Goal: Information Seeking & Learning: Learn about a topic

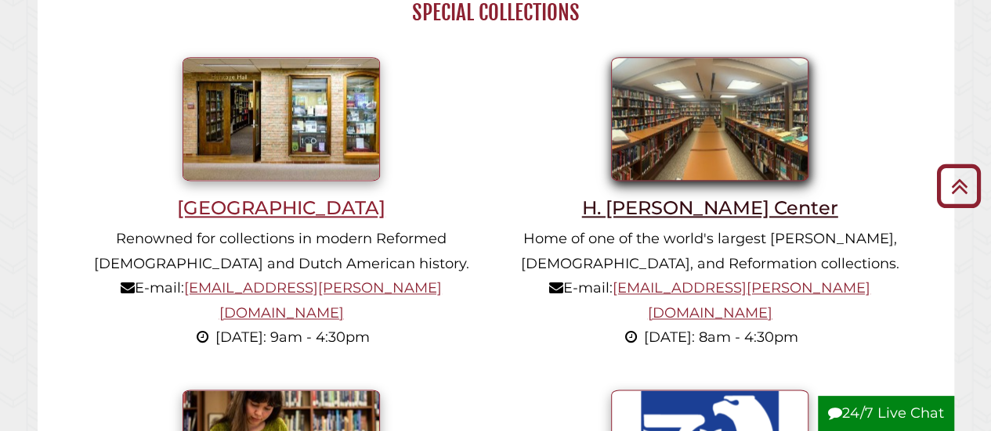
scroll to position [1018, 0]
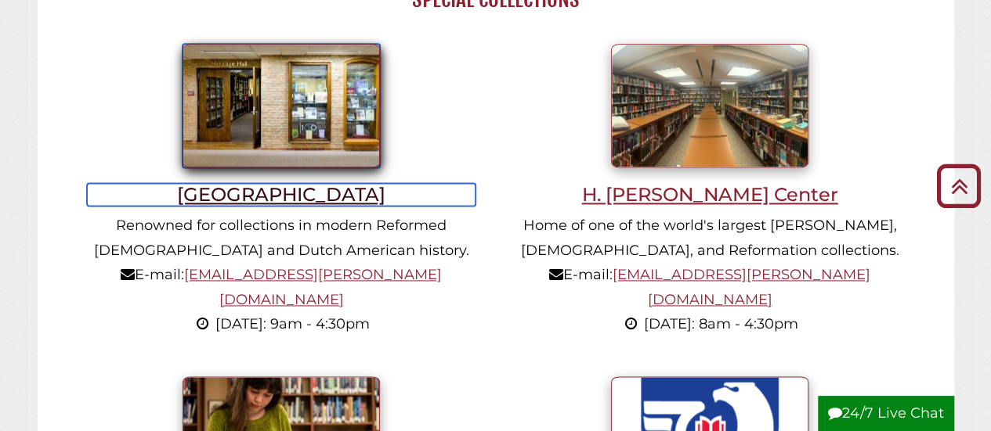
click at [268, 197] on h3 "[GEOGRAPHIC_DATA]" at bounding box center [281, 194] width 388 height 23
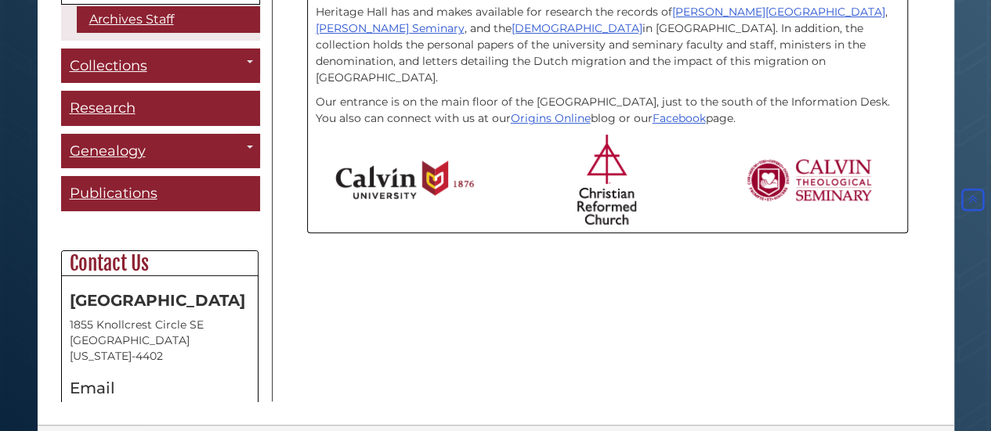
scroll to position [428, 0]
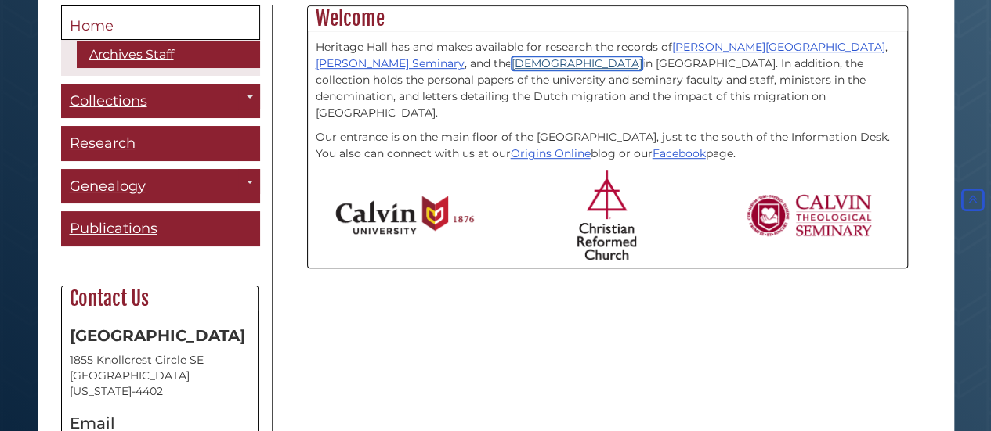
click at [511, 63] on link "[DEMOGRAPHIC_DATA]" at bounding box center [576, 63] width 131 height 14
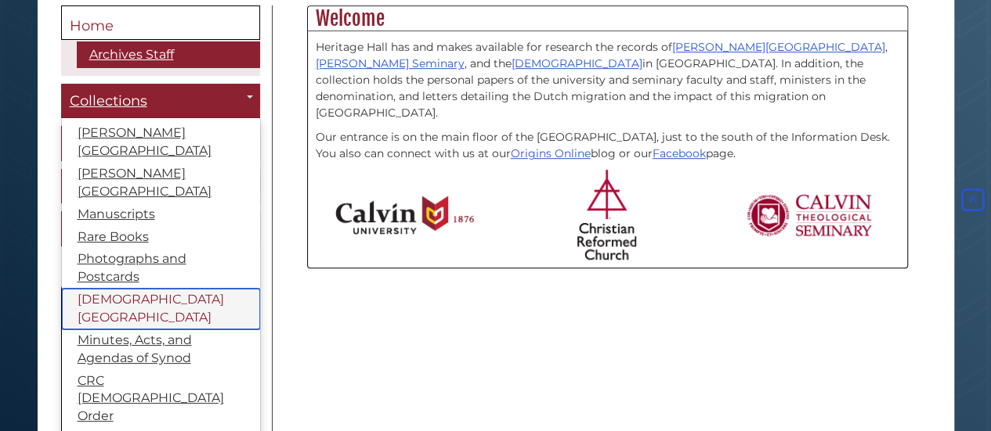
click at [152, 289] on link "[DEMOGRAPHIC_DATA][GEOGRAPHIC_DATA]" at bounding box center [161, 309] width 198 height 41
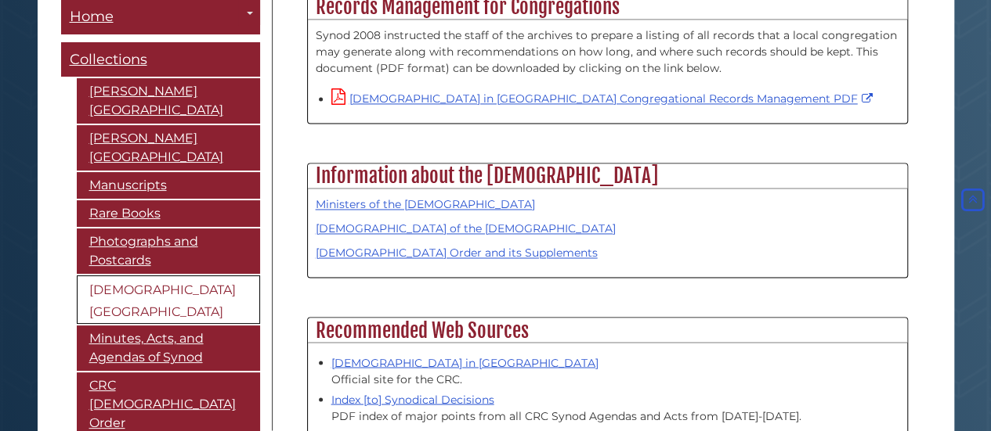
scroll to position [1253, 0]
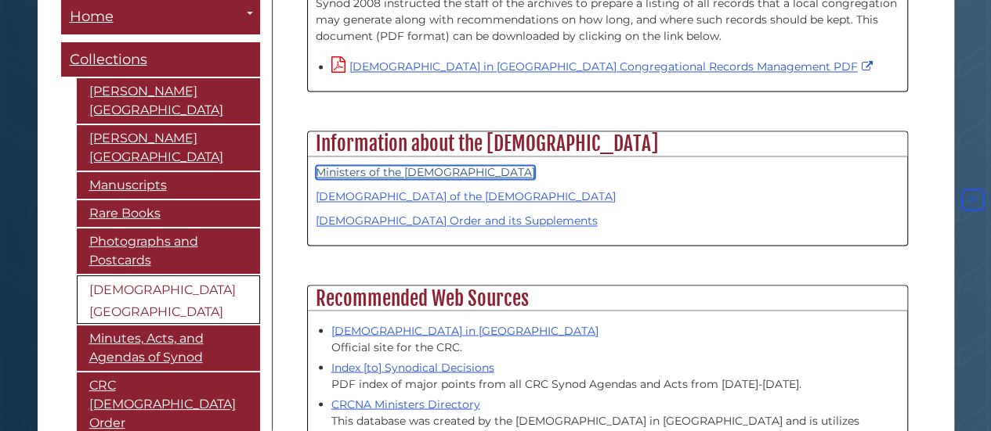
click at [424, 165] on link "Ministers of the [DEMOGRAPHIC_DATA]" at bounding box center [425, 172] width 219 height 14
